Goal: Navigation & Orientation: Find specific page/section

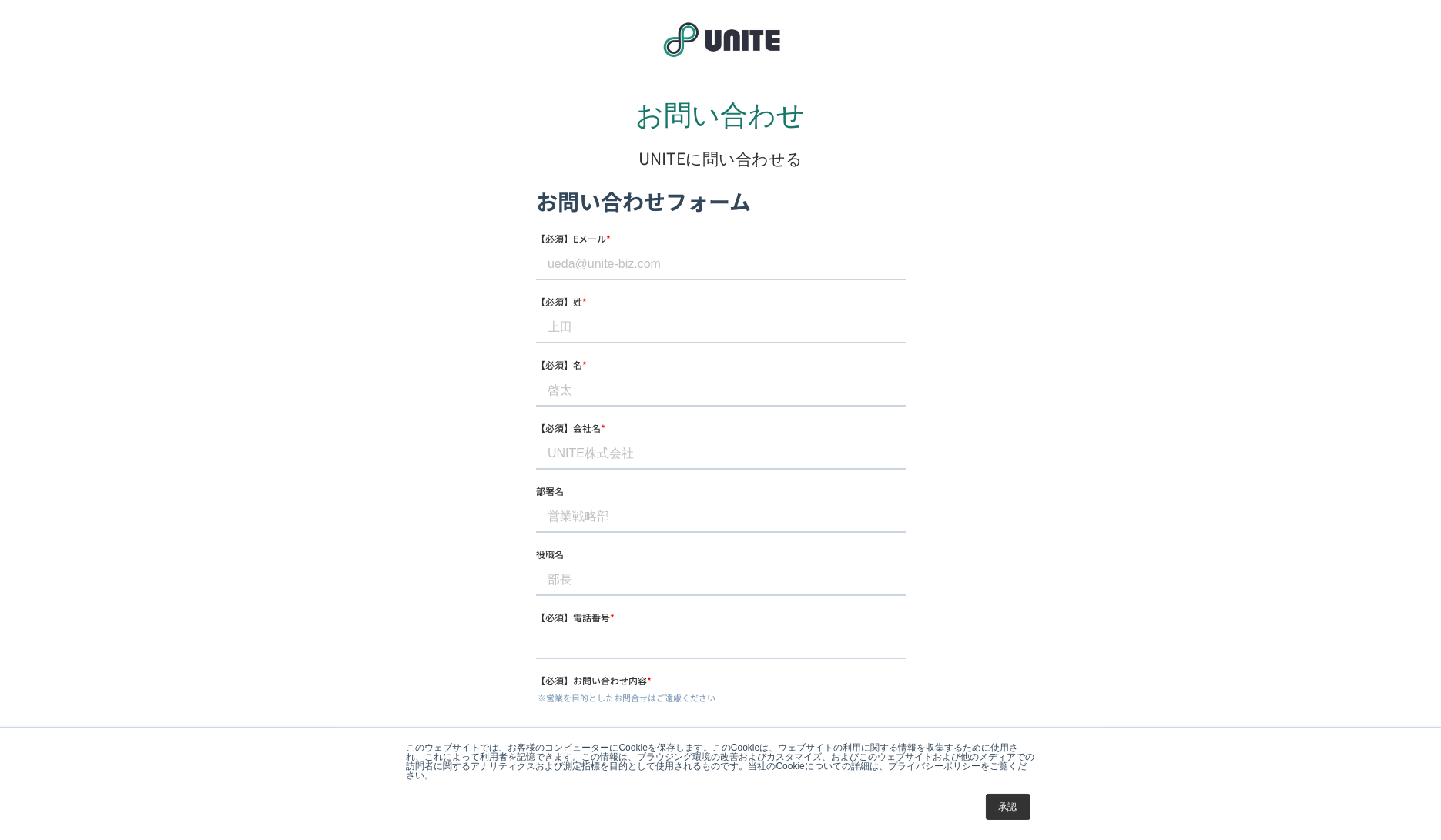
click at [750, 43] on img at bounding box center [720, 39] width 129 height 40
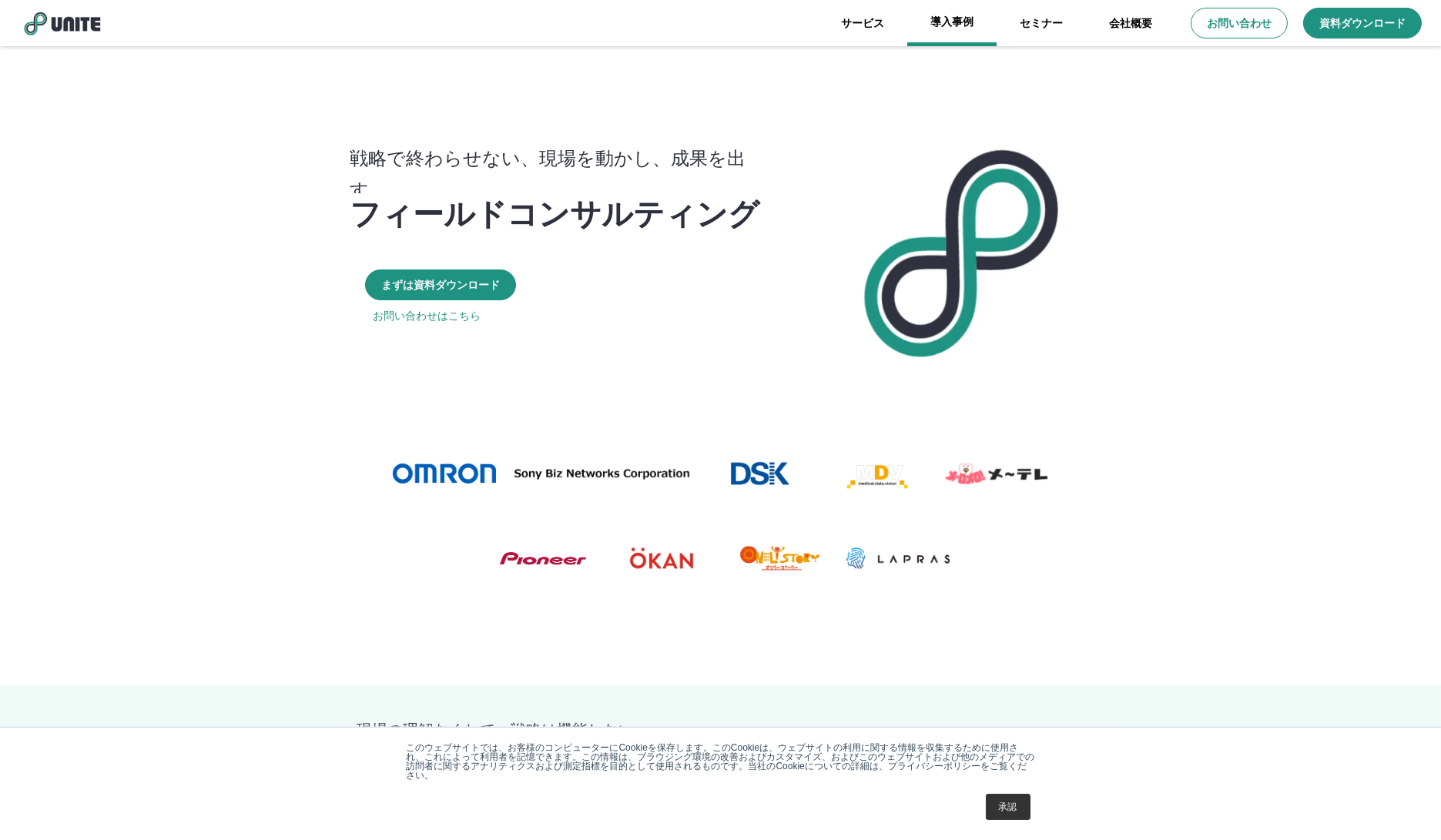
click at [953, 23] on link "導入事例" at bounding box center [952, 23] width 89 height 46
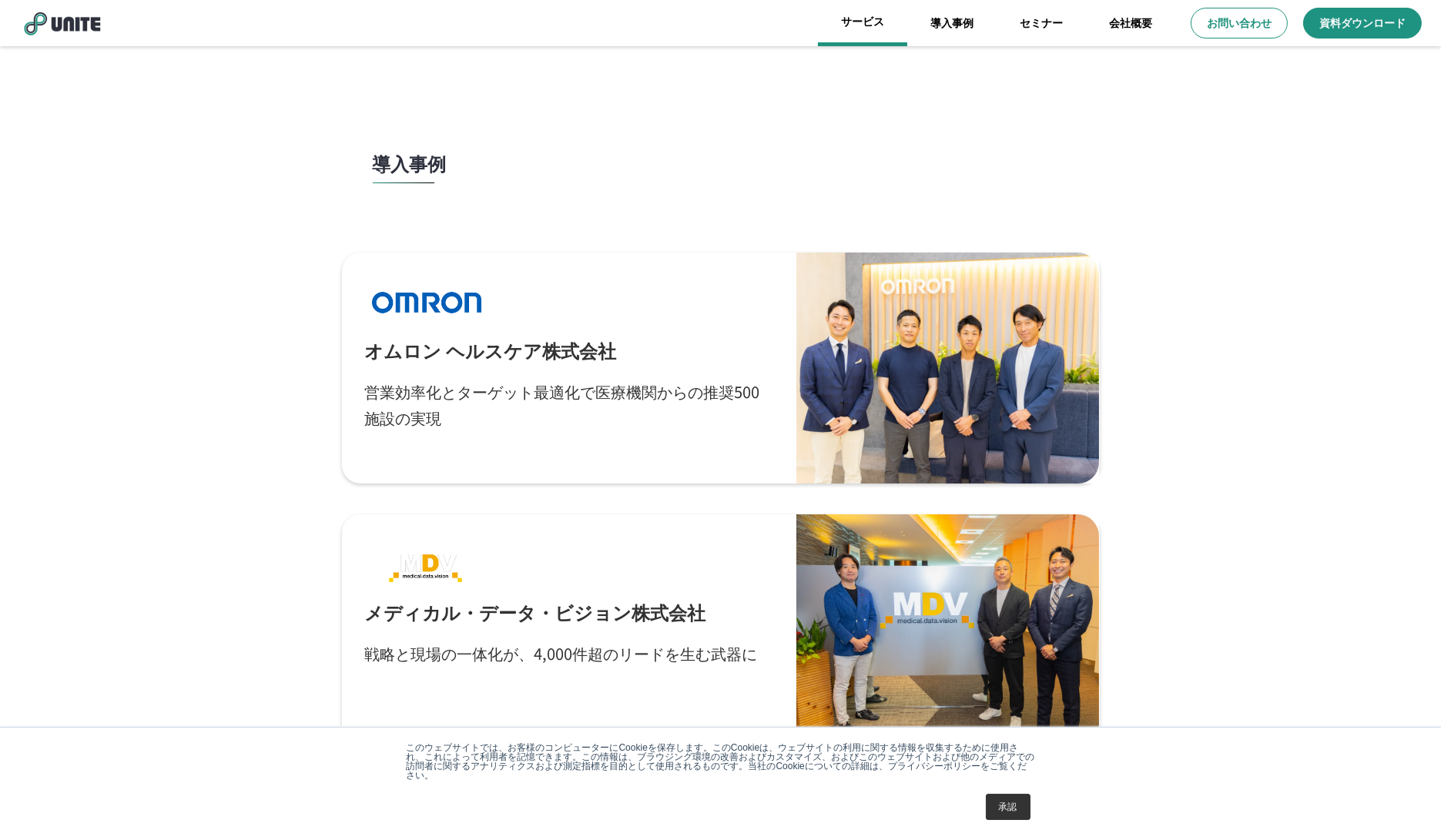
click at [875, 40] on link "サービス" at bounding box center [863, 23] width 89 height 46
click at [849, 11] on link "サービス" at bounding box center [863, 23] width 89 height 46
click at [867, 38] on link "サービス" at bounding box center [863, 23] width 89 height 46
click at [889, 21] on link "サービス" at bounding box center [863, 23] width 89 height 46
click at [1081, 23] on link "セミナー" at bounding box center [1041, 23] width 89 height 46
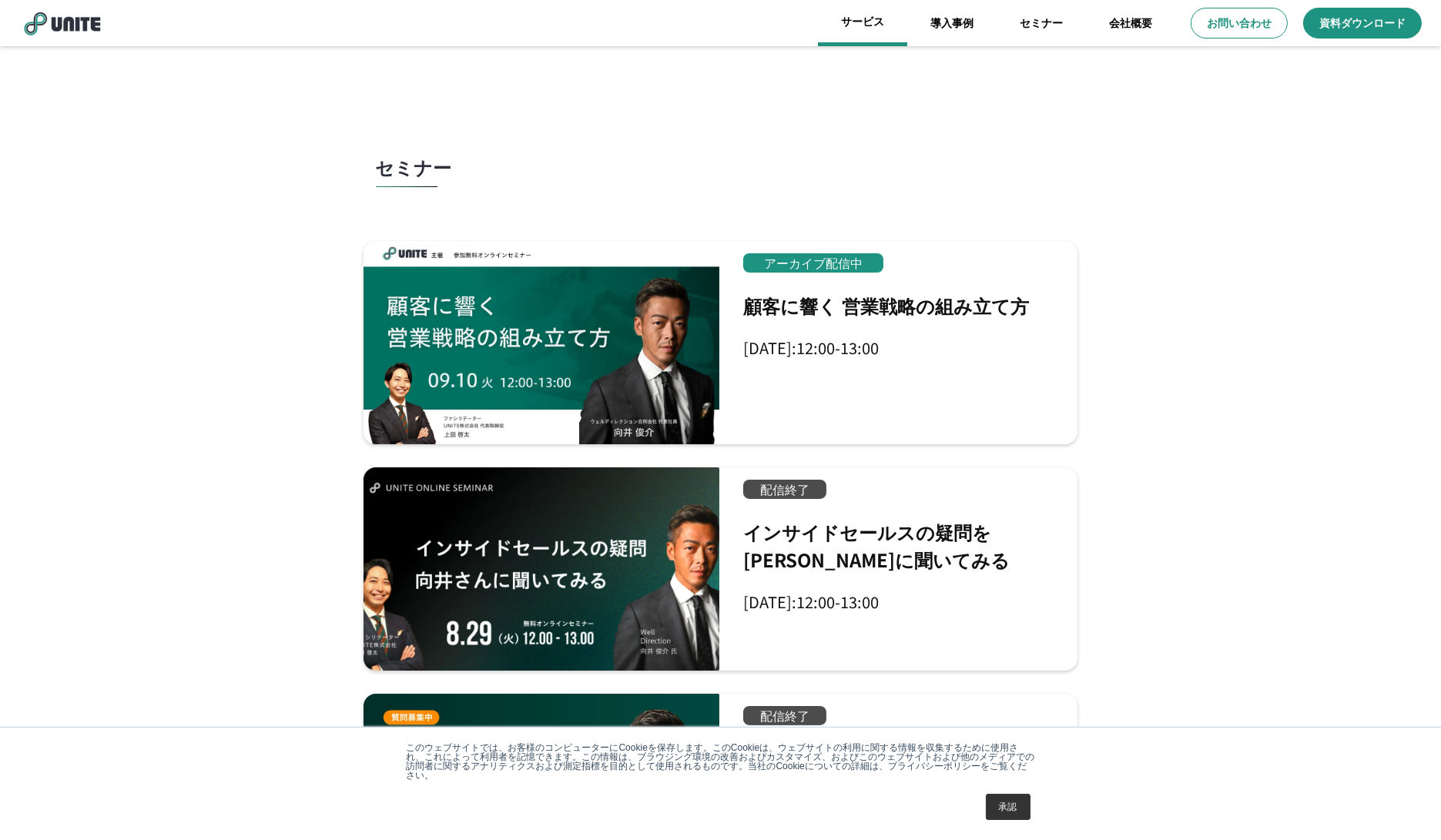
click at [863, 27] on link "サービス" at bounding box center [863, 23] width 89 height 46
click at [821, 17] on link "サービス" at bounding box center [863, 23] width 89 height 46
click at [850, 21] on link "サービス" at bounding box center [863, 23] width 89 height 46
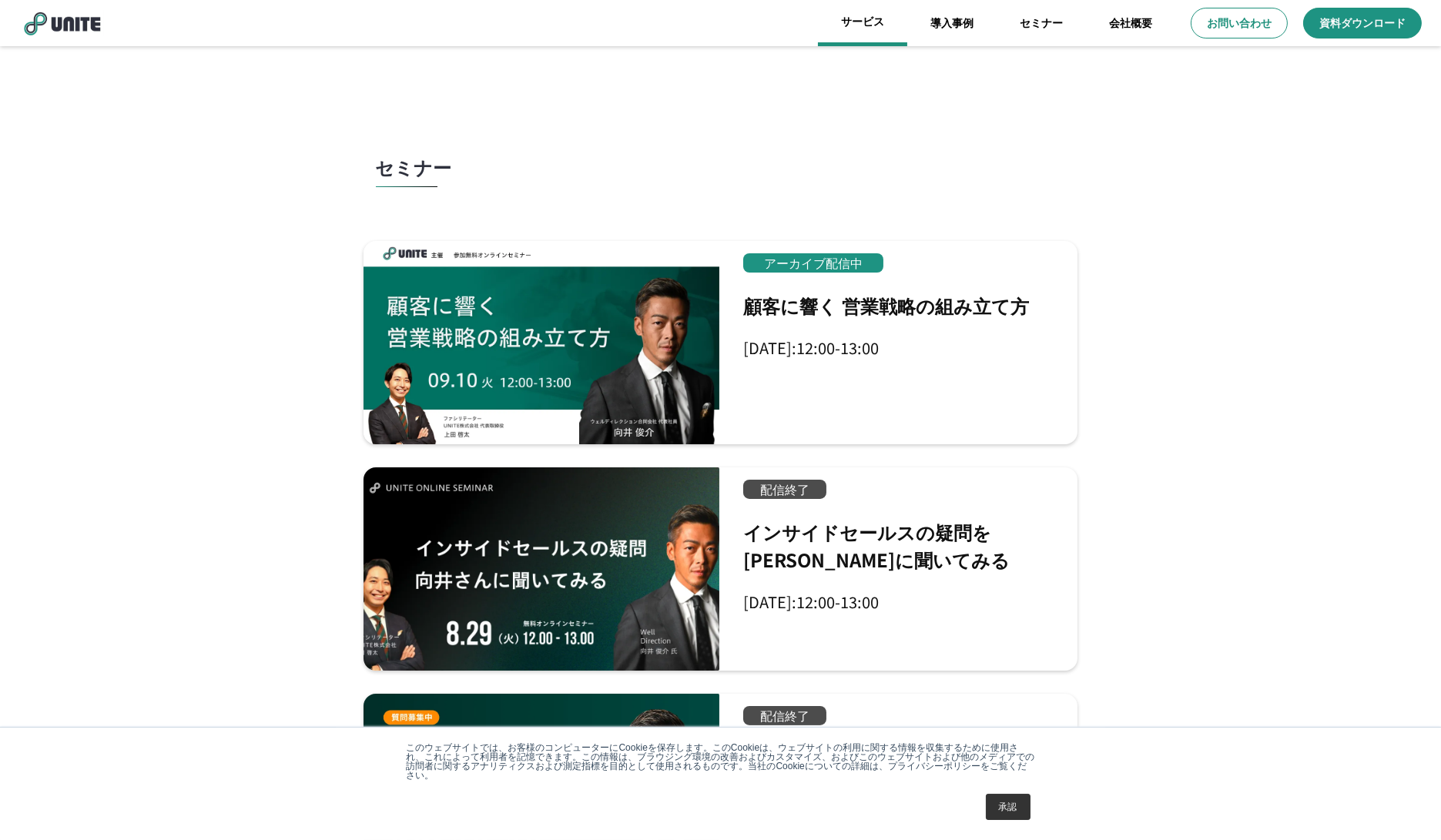
click at [851, 21] on link "サービス" at bounding box center [863, 23] width 89 height 46
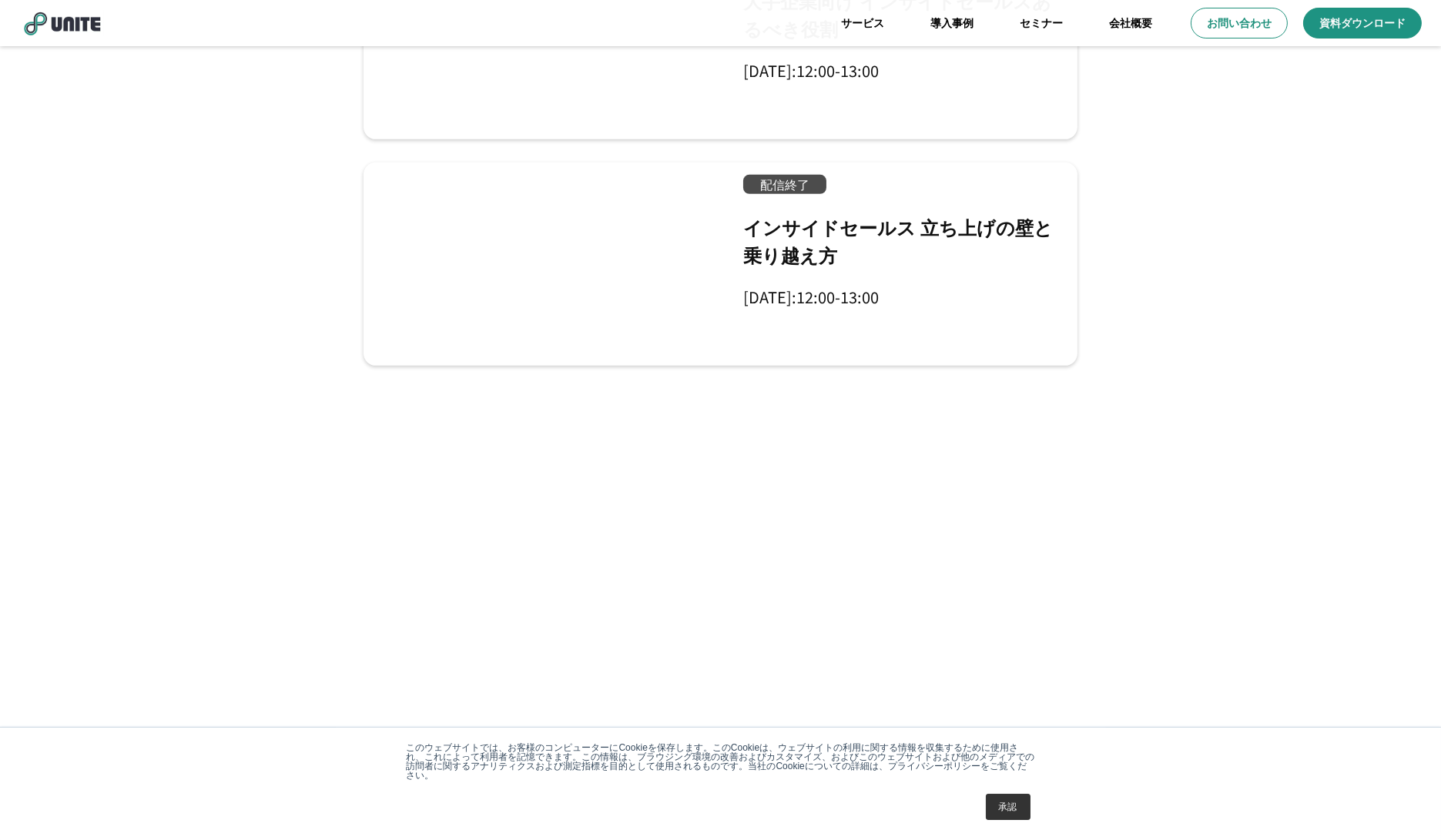
scroll to position [2122, 0]
